Goal: Find specific page/section: Find specific page/section

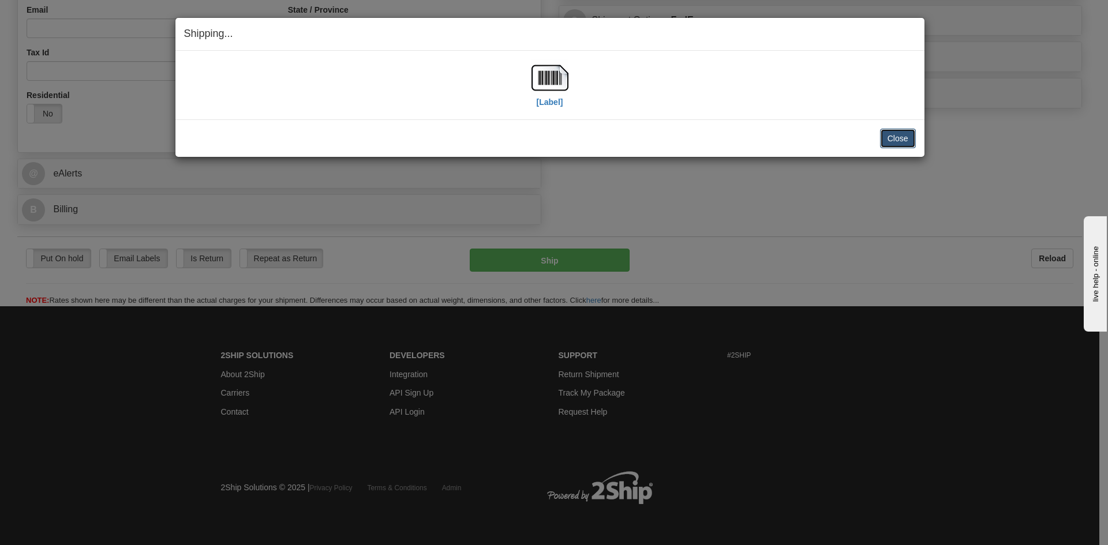
click at [898, 135] on button "Close" at bounding box center [898, 139] width 36 height 20
click at [902, 143] on button "Close" at bounding box center [898, 139] width 36 height 20
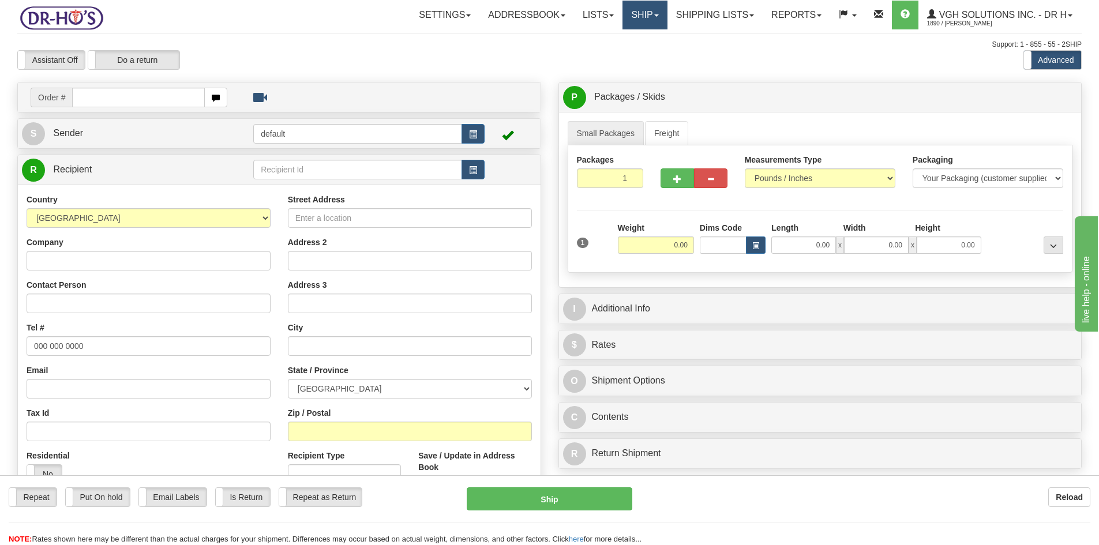
click at [641, 16] on link "Ship" at bounding box center [645, 15] width 44 height 29
click at [599, 56] on span "OnHold / Order Queue" at bounding box center [614, 55] width 81 height 9
